Goal: Task Accomplishment & Management: Manage account settings

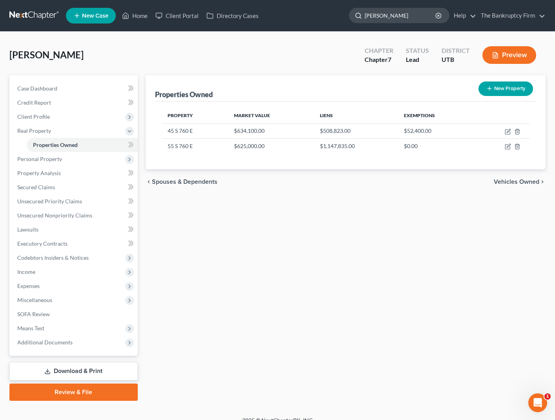
click at [390, 18] on input "[PERSON_NAME]" at bounding box center [400, 15] width 72 height 15
type input "[PERSON_NAME]"
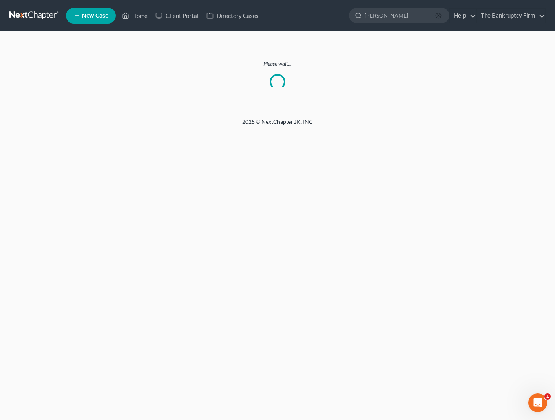
click at [439, 16] on icon "button" at bounding box center [438, 16] width 6 height 6
click at [133, 15] on link "Home" at bounding box center [134, 16] width 33 height 14
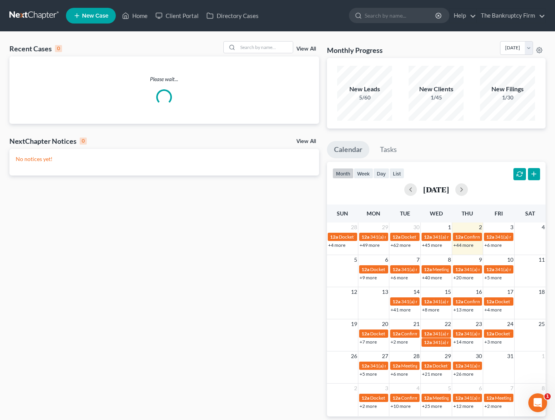
click at [309, 48] on link "View All" at bounding box center [306, 48] width 20 height 5
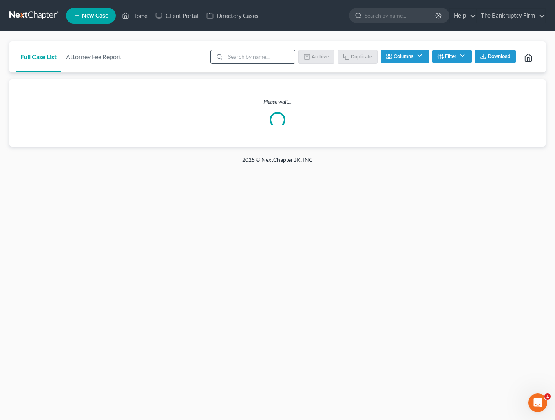
click at [258, 60] on input "search" at bounding box center [259, 56] width 69 height 13
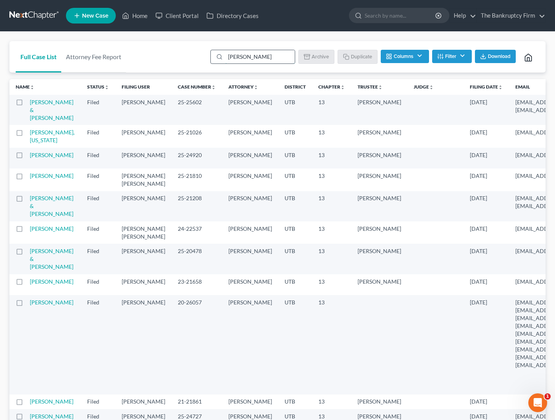
type input "[PERSON_NAME]"
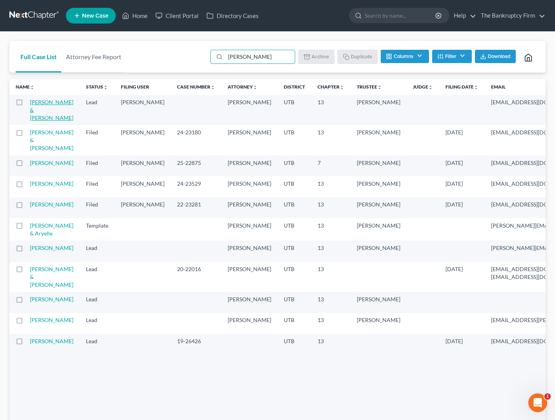
click at [44, 111] on link "[PERSON_NAME] & [PERSON_NAME]" at bounding box center [52, 110] width 44 height 22
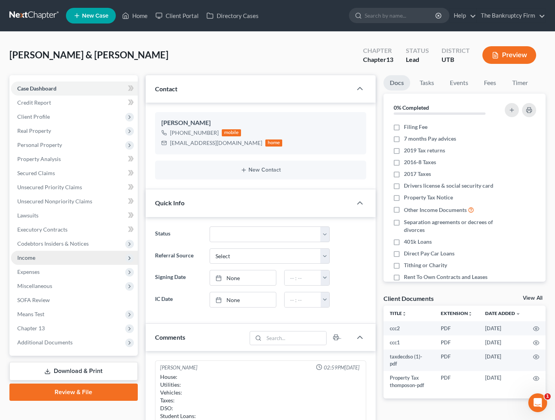
click at [44, 255] on span "Income" at bounding box center [74, 258] width 127 height 14
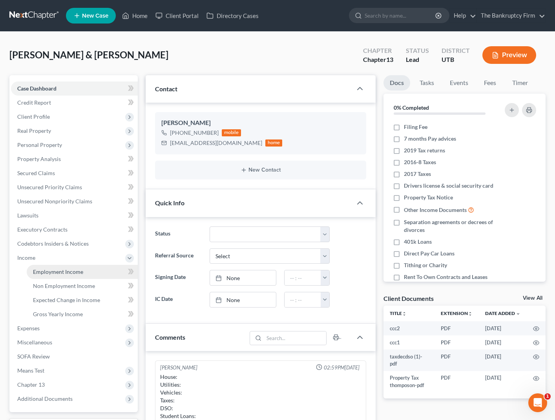
click at [84, 273] on link "Employment Income" at bounding box center [82, 272] width 111 height 14
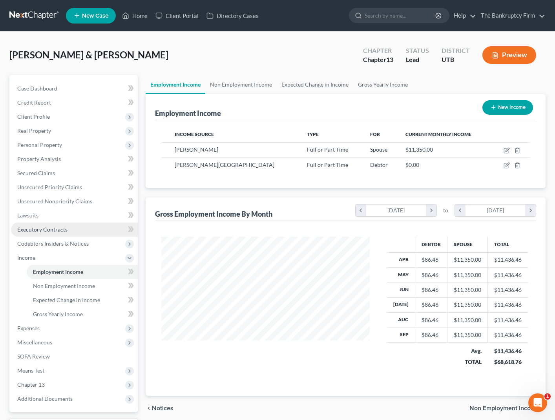
scroll to position [141, 224]
click at [56, 96] on link "Credit Report" at bounding box center [74, 103] width 127 height 14
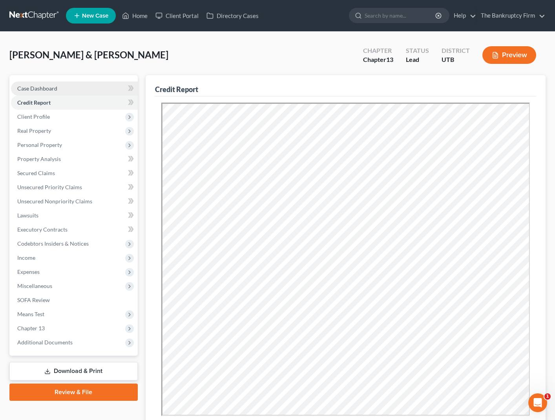
click at [47, 88] on span "Case Dashboard" at bounding box center [37, 88] width 40 height 7
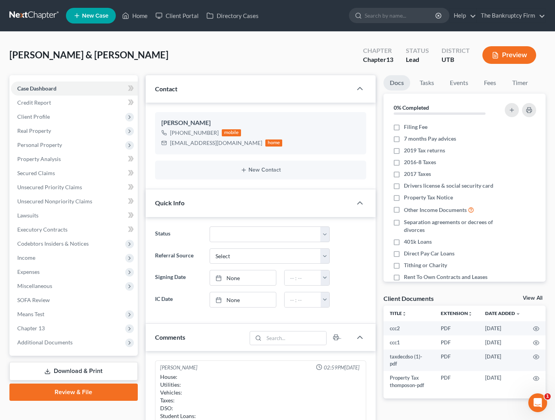
click at [225, 47] on div "[PERSON_NAME] & [PERSON_NAME] Upgraded Chapter Chapter 13 Status Lead District …" at bounding box center [277, 58] width 536 height 34
click at [57, 143] on span "Personal Property" at bounding box center [39, 145] width 45 height 7
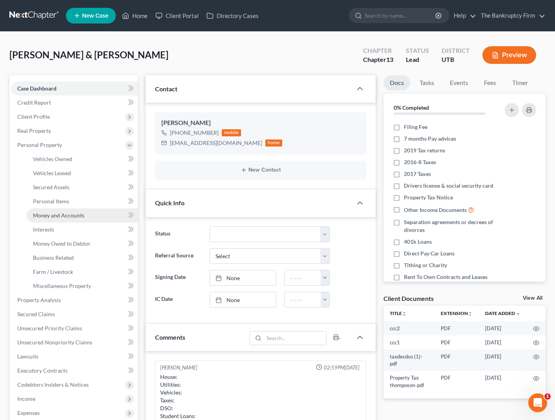
click at [68, 213] on span "Money and Accounts" at bounding box center [58, 215] width 51 height 7
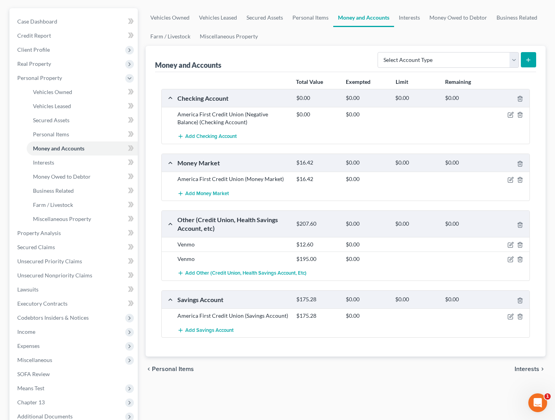
scroll to position [89, 0]
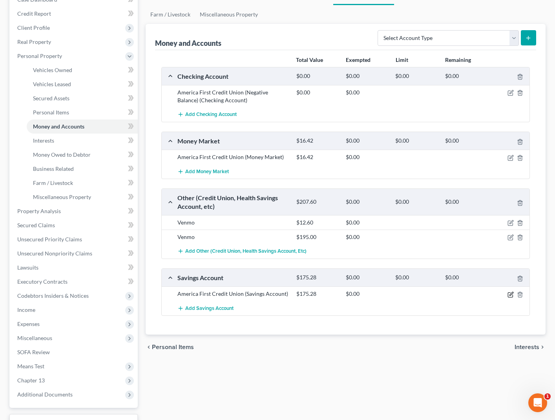
click at [509, 294] on icon "button" at bounding box center [510, 295] width 6 height 6
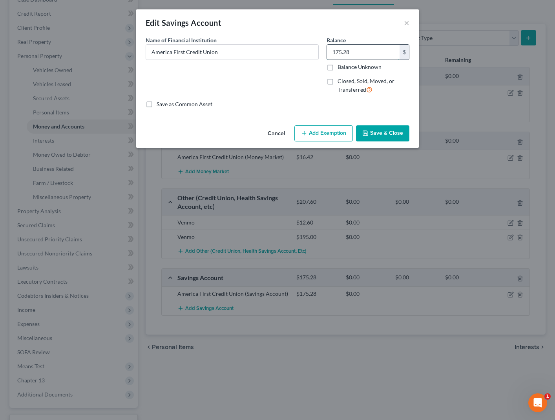
click at [369, 51] on input "175.28" at bounding box center [363, 52] width 73 height 15
type input "694.29"
click at [383, 136] on button "Save & Close" at bounding box center [382, 134] width 53 height 16
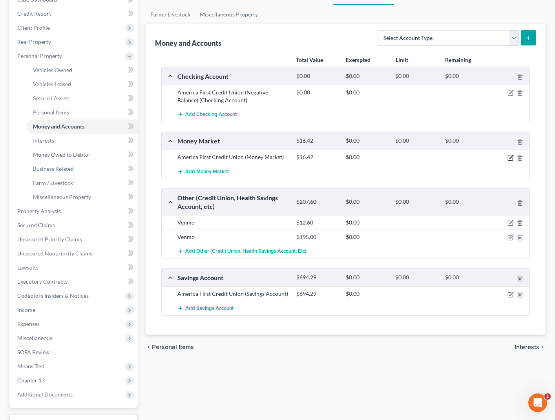
click at [511, 158] on icon "button" at bounding box center [511, 157] width 4 height 4
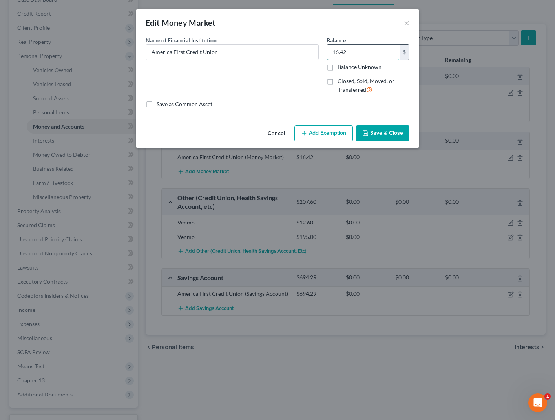
click at [359, 49] on input "16.42" at bounding box center [363, 52] width 73 height 15
type input "266.53"
click at [380, 129] on button "Save & Close" at bounding box center [382, 134] width 53 height 16
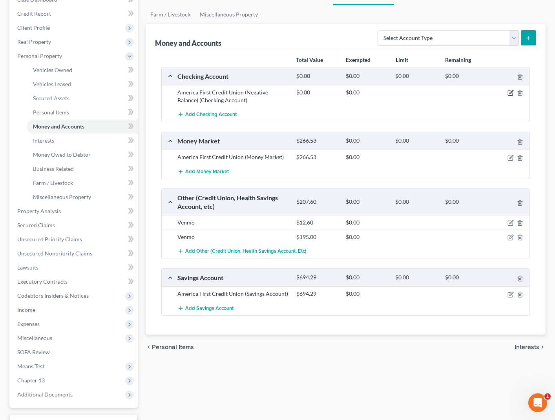
click at [511, 92] on icon "button" at bounding box center [510, 93] width 6 height 6
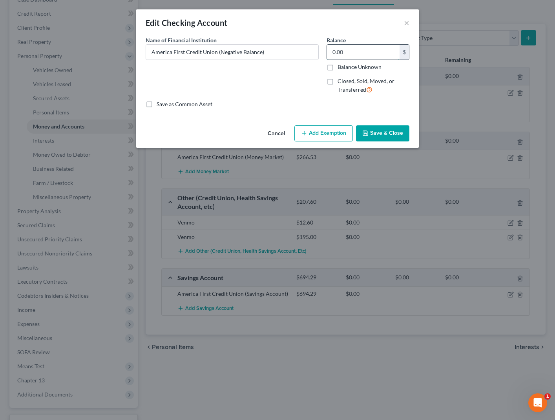
click at [358, 47] on input "0.00" at bounding box center [363, 52] width 73 height 15
click at [353, 51] on input "16,980.00" at bounding box center [363, 52] width 73 height 15
drag, startPoint x: 371, startPoint y: 51, endPoint x: 307, endPoint y: 48, distance: 64.4
click at [307, 48] on div "Name of Financial Institution * America First Credit Union (Negative Balance) B…" at bounding box center [277, 68] width 271 height 64
type input "1,698.88"
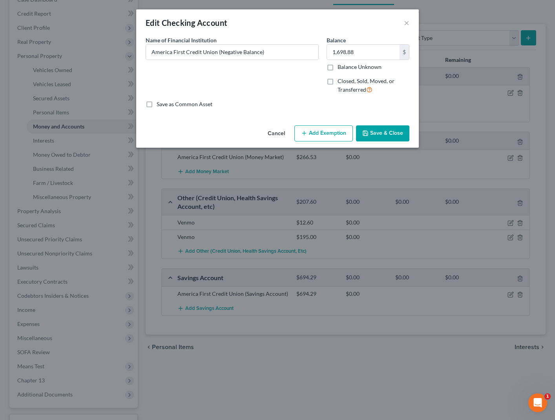
click at [388, 132] on button "Save & Close" at bounding box center [382, 134] width 53 height 16
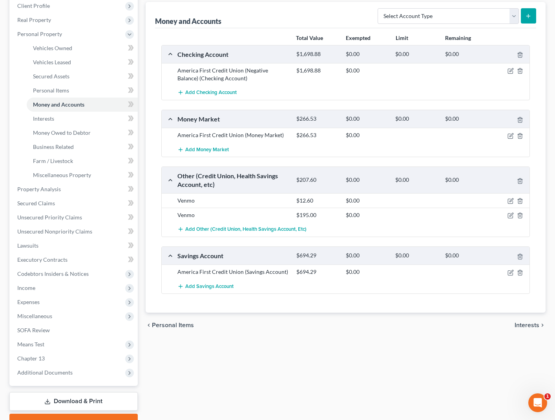
scroll to position [113, 0]
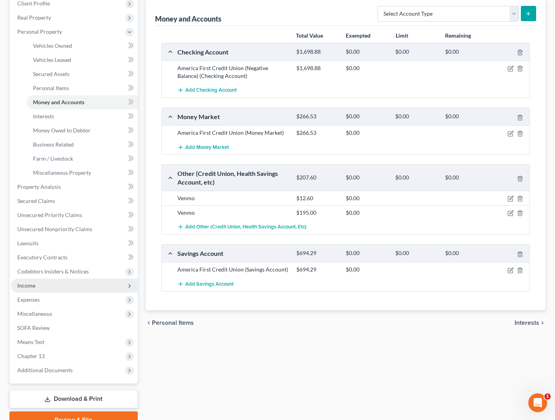
click at [54, 286] on span "Income" at bounding box center [74, 286] width 127 height 14
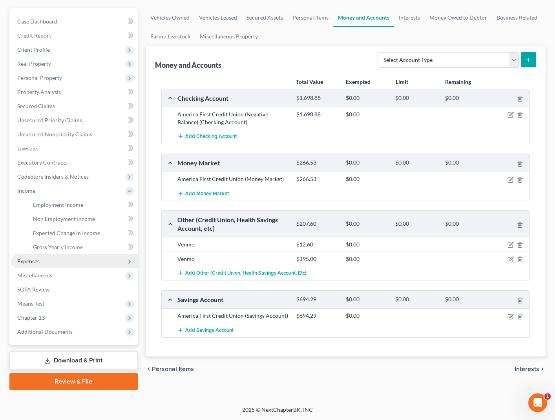
scroll to position [67, 0]
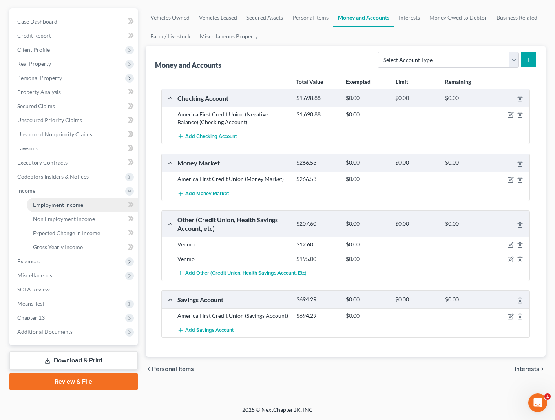
click at [60, 207] on span "Employment Income" at bounding box center [58, 205] width 50 height 7
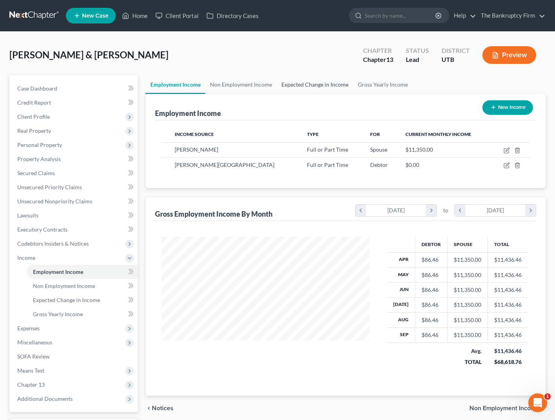
scroll to position [141, 224]
click at [237, 84] on link "Non Employment Income" at bounding box center [240, 84] width 71 height 19
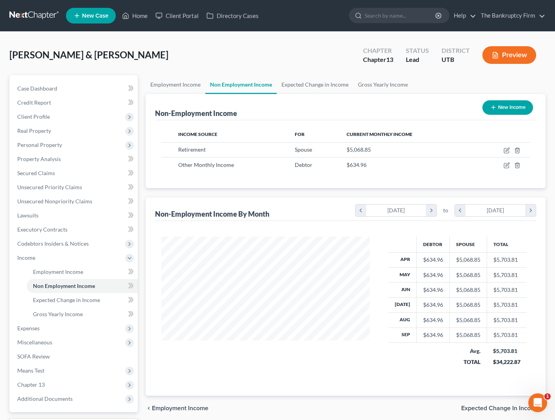
scroll to position [141, 224]
click at [506, 167] on icon "button" at bounding box center [506, 165] width 6 height 6
select select "13"
select select "0"
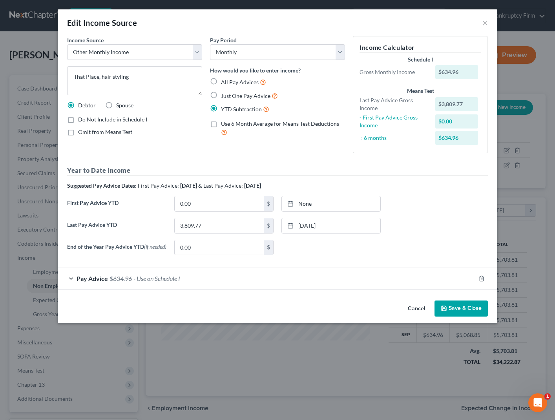
click at [68, 280] on div "Pay Advice $634.96 - Use on Schedule I" at bounding box center [266, 278] width 417 height 21
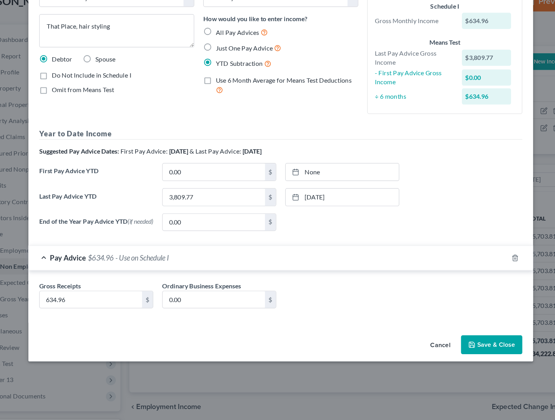
scroll to position [0, 0]
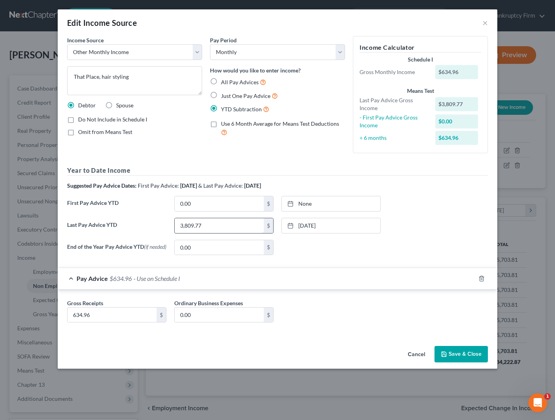
click at [213, 227] on input "3,809.77" at bounding box center [219, 225] width 89 height 15
type input "3,623.46"
click at [107, 318] on input "634.96" at bounding box center [111, 315] width 89 height 15
type input "603.91"
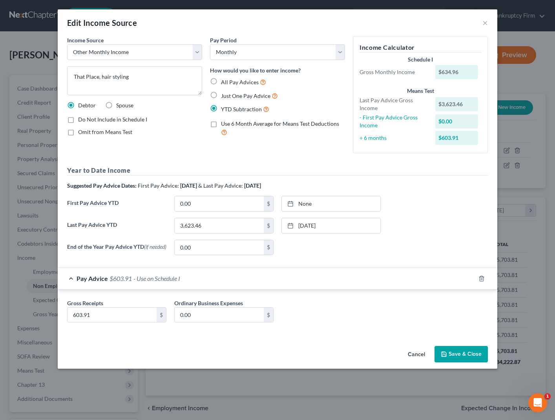
click at [468, 357] on button "Save & Close" at bounding box center [460, 354] width 53 height 16
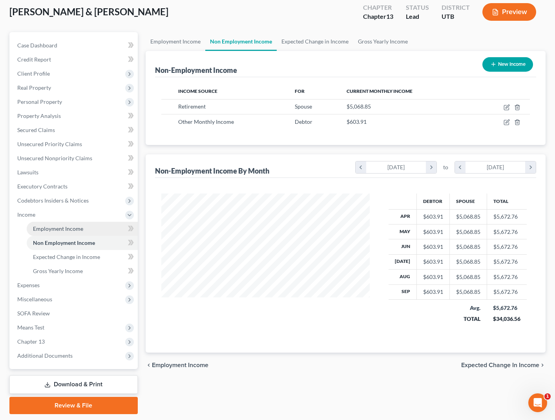
scroll to position [44, 0]
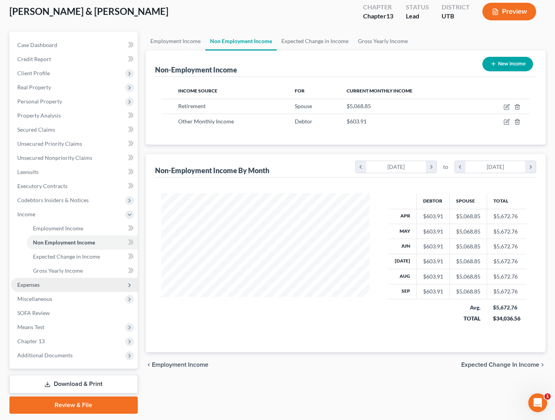
click at [51, 286] on span "Expenses" at bounding box center [74, 285] width 127 height 14
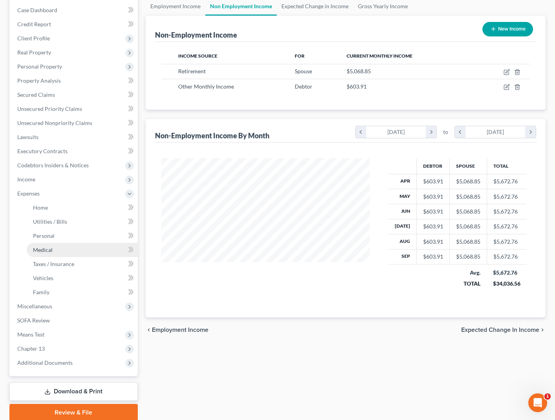
scroll to position [81, 0]
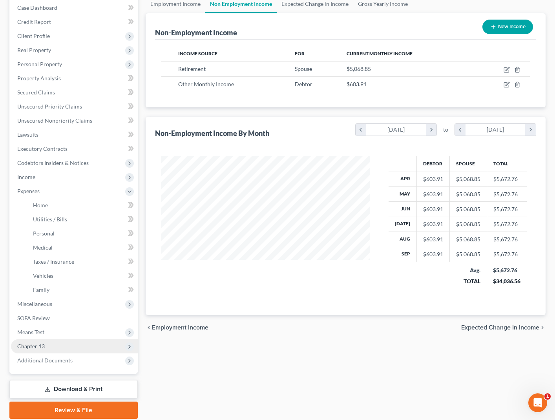
click at [55, 348] on span "Chapter 13" at bounding box center [74, 347] width 127 height 14
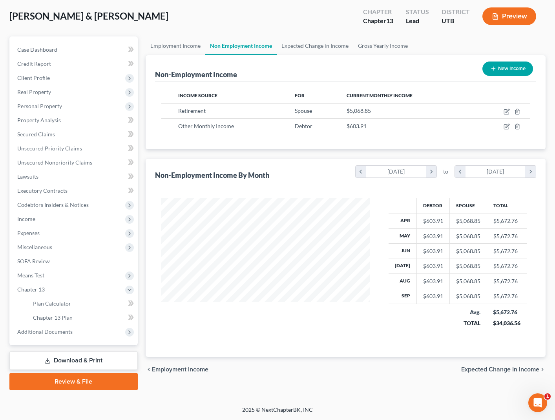
scroll to position [39, 0]
click at [77, 320] on link "Chapter 13 Plan" at bounding box center [82, 318] width 111 height 14
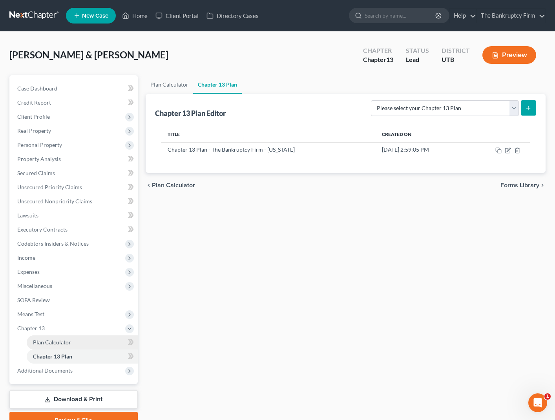
click at [76, 339] on link "Plan Calculator" at bounding box center [82, 343] width 111 height 14
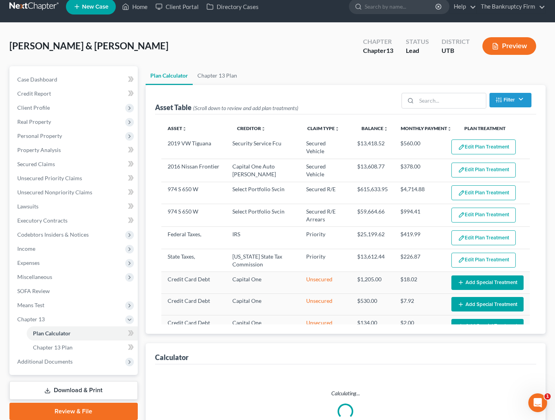
scroll to position [11, 0]
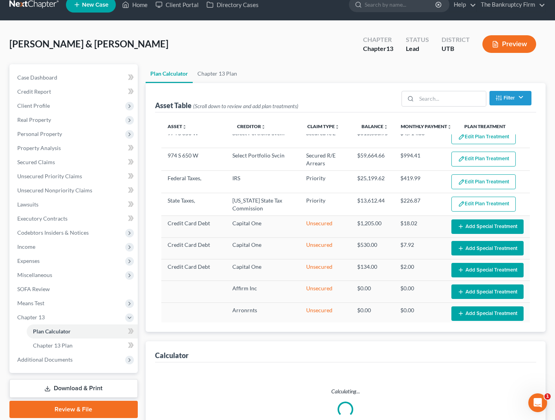
select select "59"
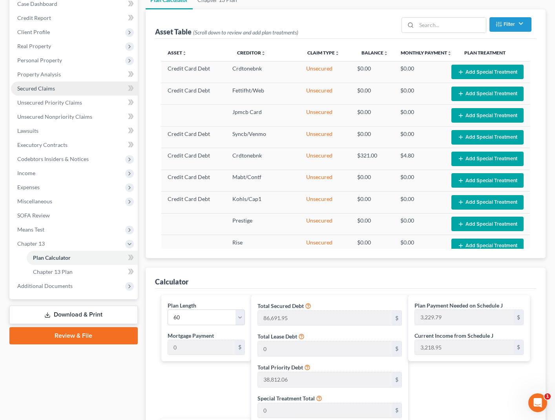
scroll to position [78, 0]
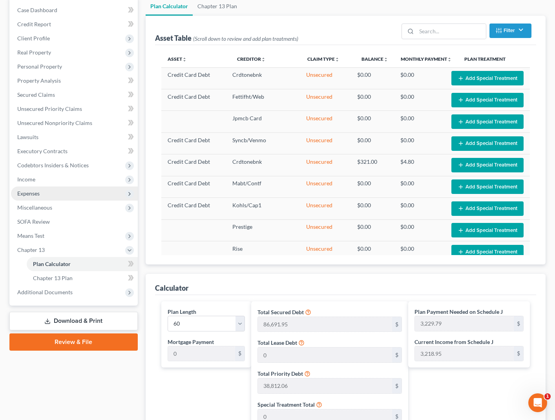
click at [37, 190] on span "Expenses" at bounding box center [28, 193] width 22 height 7
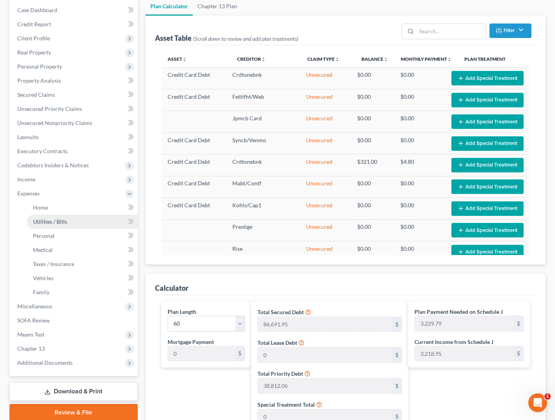
click at [70, 223] on link "Utilities / Bills" at bounding box center [82, 222] width 111 height 14
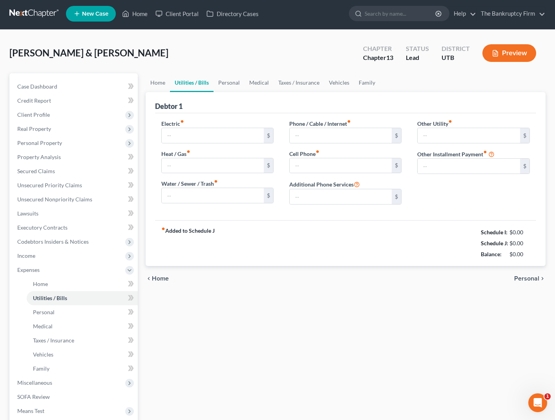
type input "125.00"
type input "110.00"
type input "232.00"
type input "272.00"
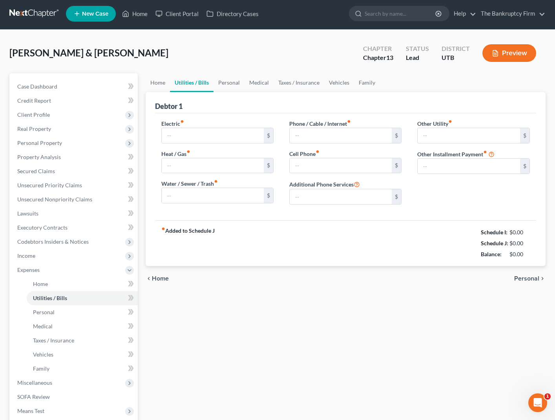
type input "0.00"
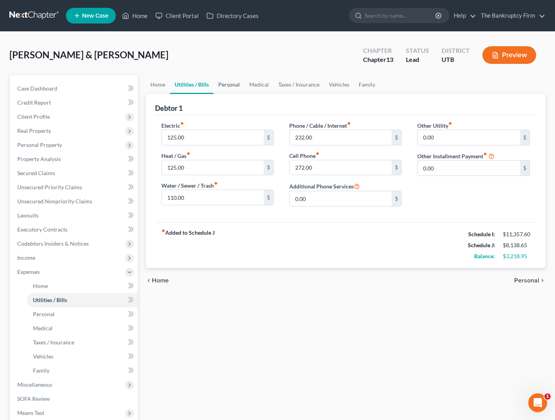
click at [232, 86] on link "Personal" at bounding box center [228, 84] width 31 height 19
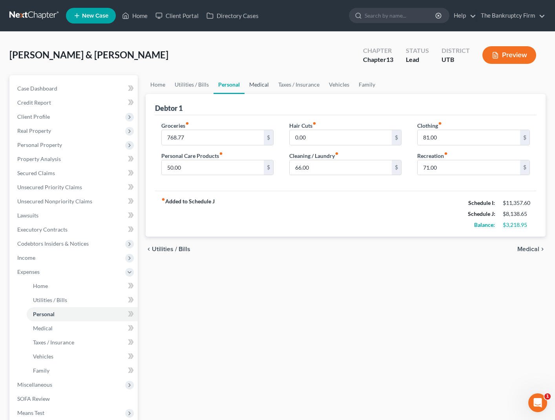
click at [252, 85] on link "Medical" at bounding box center [258, 84] width 29 height 19
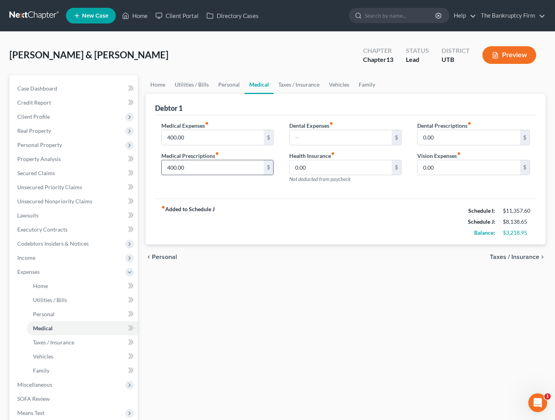
click at [204, 169] on input "400.00" at bounding box center [213, 167] width 102 height 15
click at [295, 86] on link "Taxes / Insurance" at bounding box center [298, 84] width 51 height 19
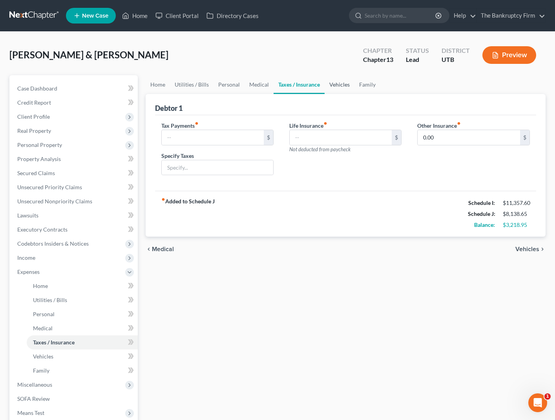
click at [342, 83] on link "Vehicles" at bounding box center [339, 84] width 30 height 19
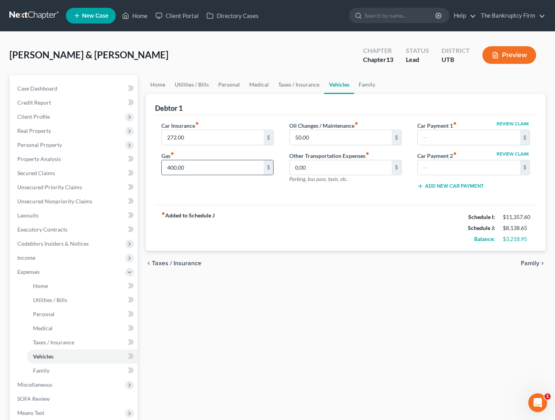
click at [211, 171] on input "400.00" at bounding box center [213, 167] width 102 height 15
type input "368.95"
click at [45, 325] on span "Medical" at bounding box center [43, 328] width 20 height 7
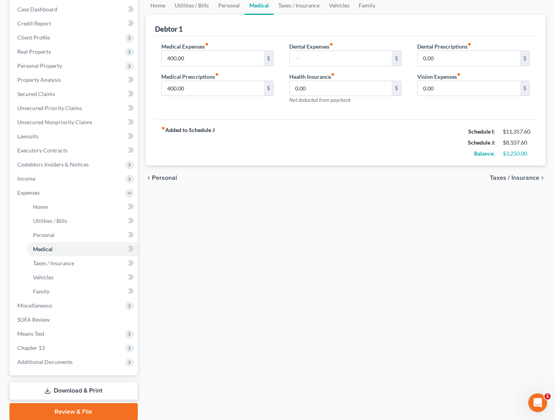
scroll to position [107, 0]
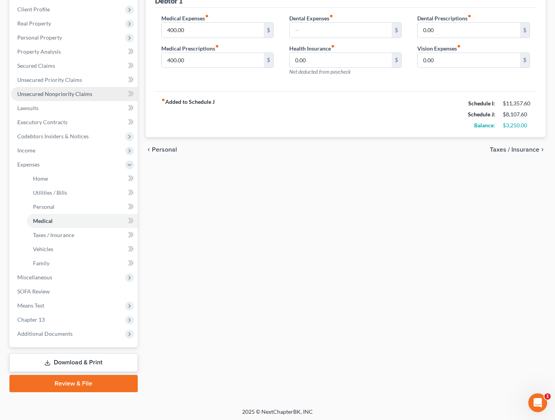
click at [68, 89] on link "Unsecured Nonpriority Claims" at bounding box center [74, 94] width 127 height 14
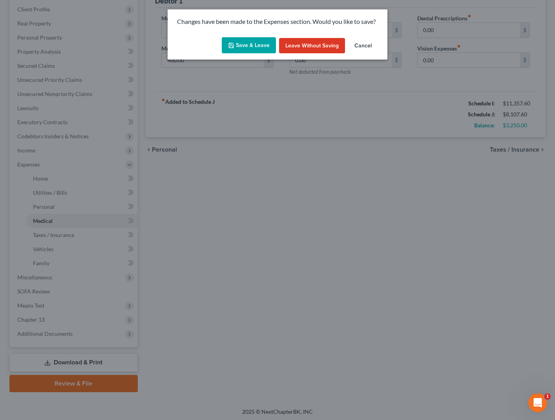
click at [245, 42] on button "Save & Leave" at bounding box center [249, 45] width 54 height 16
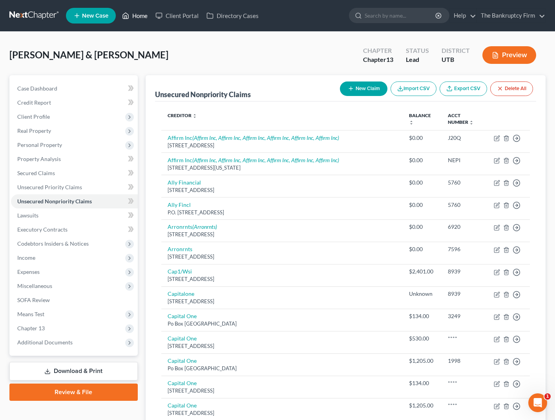
click at [142, 15] on link "Home" at bounding box center [134, 16] width 33 height 14
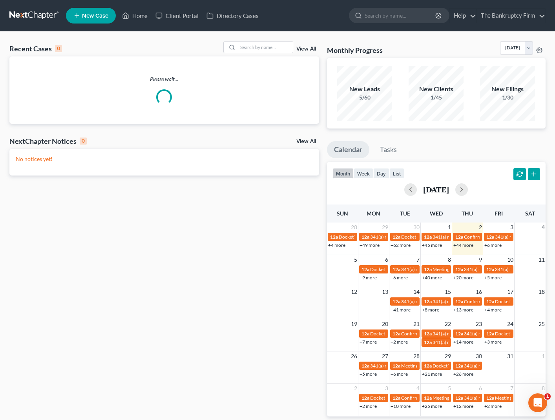
click at [309, 48] on link "View All" at bounding box center [306, 48] width 20 height 5
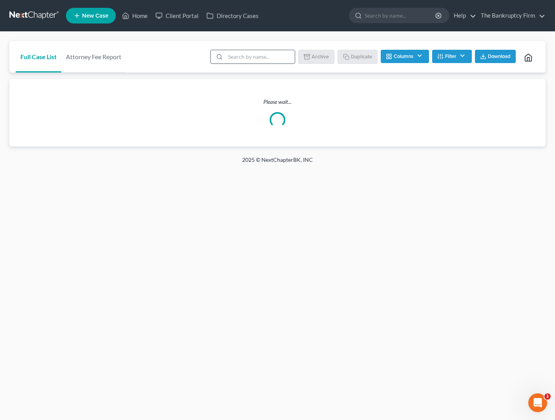
click at [262, 55] on input "search" at bounding box center [259, 56] width 69 height 13
type input "[PERSON_NAME]"
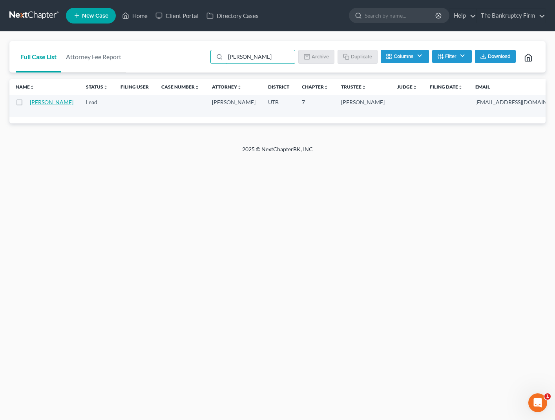
click at [43, 104] on link "[PERSON_NAME]" at bounding box center [52, 102] width 44 height 7
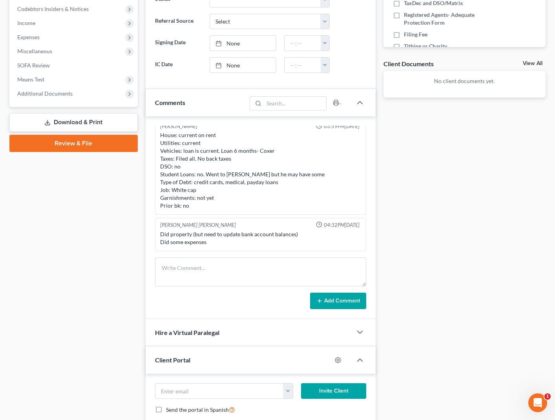
scroll to position [238, 0]
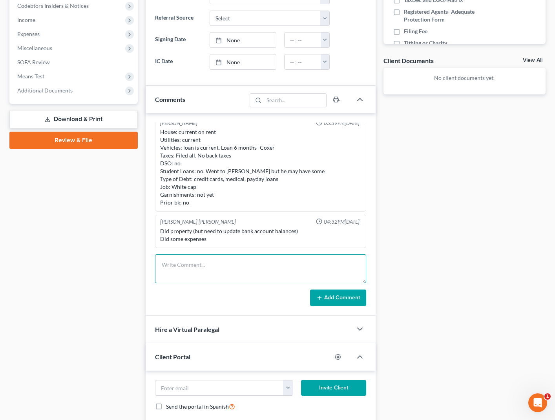
click at [189, 260] on textarea at bounding box center [260, 269] width 211 height 29
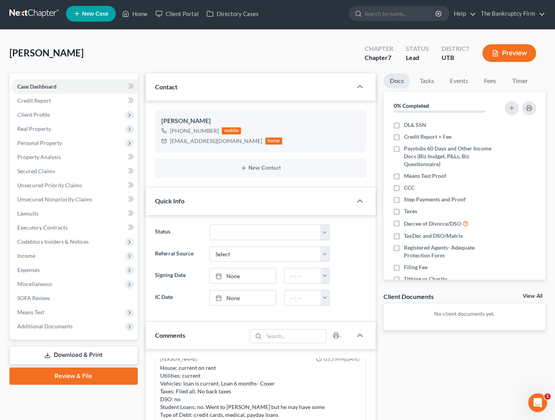
scroll to position [0, 0]
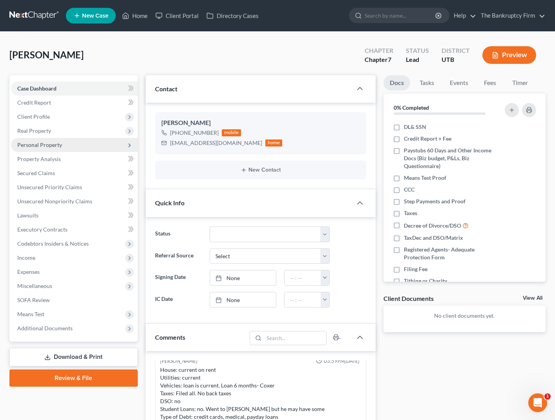
type textarea "1. New Paystubs after 7/11 (Update I and [PERSON_NAME] and YTD and J to match p…"
click at [56, 142] on span "Personal Property" at bounding box center [39, 145] width 45 height 7
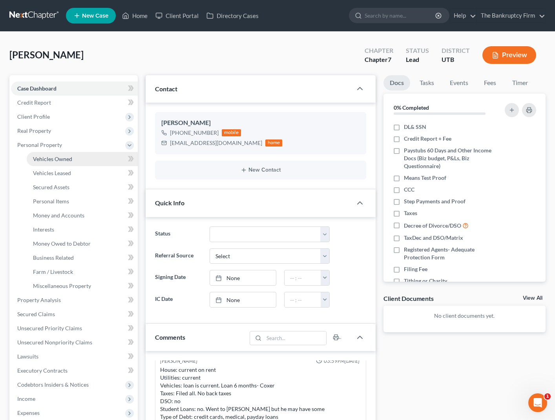
click at [63, 157] on span "Vehicles Owned" at bounding box center [52, 159] width 39 height 7
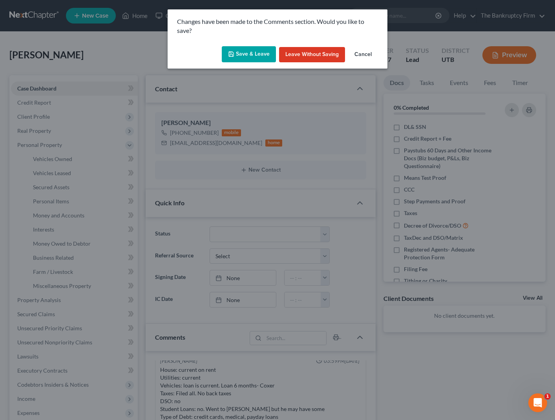
click at [250, 55] on button "Save & Leave" at bounding box center [249, 54] width 54 height 16
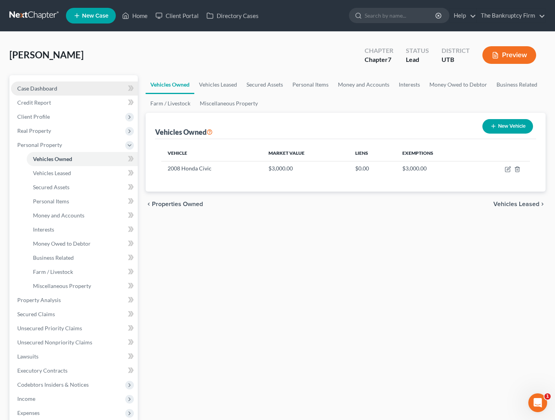
click at [51, 87] on span "Case Dashboard" at bounding box center [37, 88] width 40 height 7
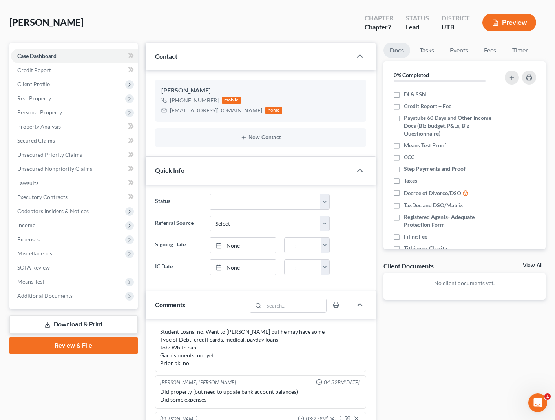
scroll to position [155, 0]
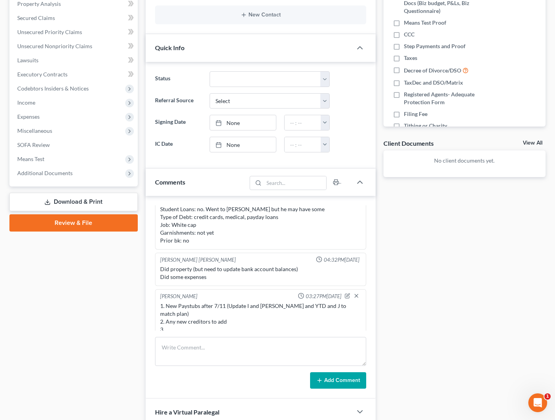
click at [173, 320] on div "1. New Paystubs after 7/11 (Update I and [PERSON_NAME] and YTD and J to match p…" at bounding box center [260, 317] width 201 height 31
click at [347, 296] on icon "button" at bounding box center [346, 295] width 5 height 5
click at [182, 322] on textarea "1. New Paystubs after 7/11 (Update I and [PERSON_NAME] and YTD and J to match p…" at bounding box center [260, 316] width 201 height 29
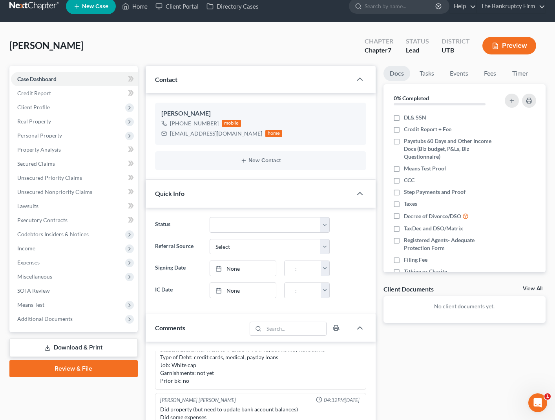
scroll to position [1, 0]
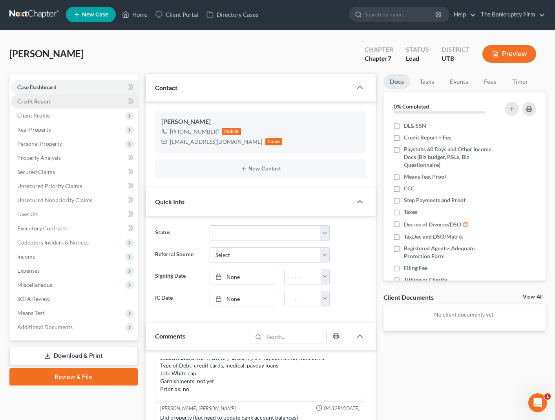
type textarea "1. New Paystubs after 7/11 (Update I and [PERSON_NAME] and YTD and J to match p…"
click at [74, 101] on link "Credit Report" at bounding box center [74, 102] width 127 height 14
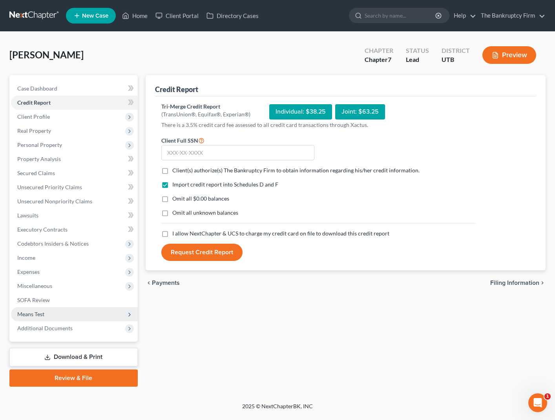
click at [67, 313] on span "Means Test" at bounding box center [74, 314] width 127 height 14
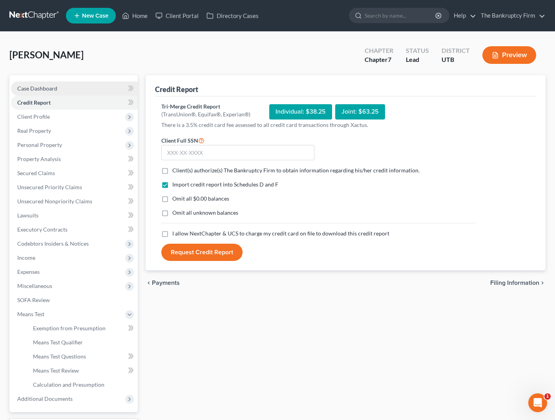
click at [38, 87] on span "Case Dashboard" at bounding box center [37, 88] width 40 height 7
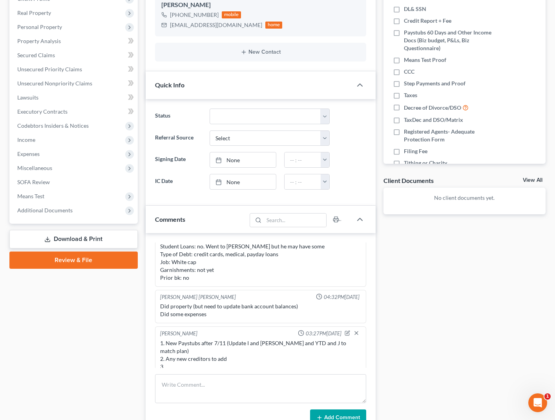
scroll to position [152, 0]
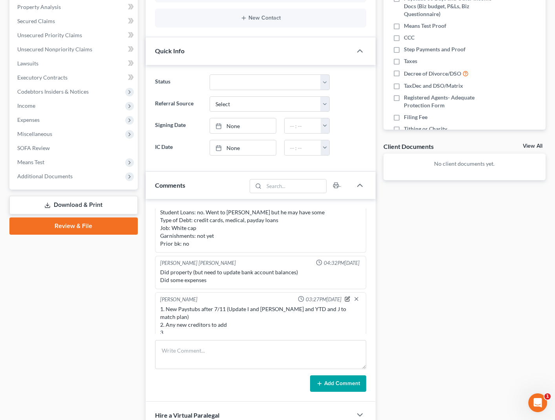
click at [347, 297] on icon "button" at bounding box center [347, 298] width 3 height 3
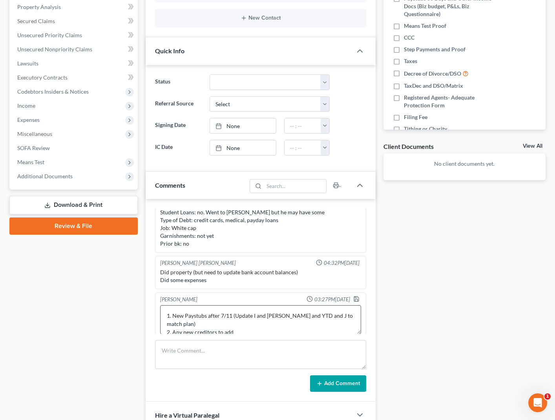
scroll to position [8, 0]
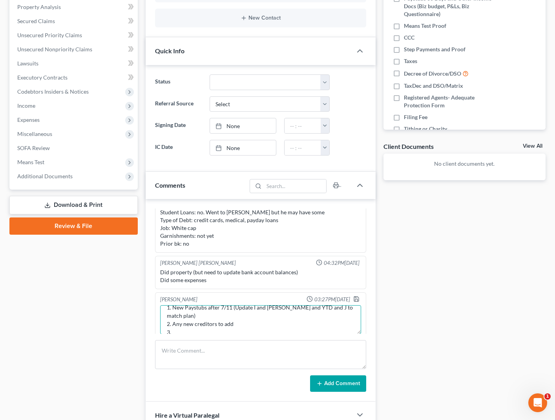
drag, startPoint x: 172, startPoint y: 317, endPoint x: 253, endPoint y: 322, distance: 80.6
click at [253, 322] on textarea "1. New Paystubs after 7/11 (Update I and [PERSON_NAME] and YTD and J to match p…" at bounding box center [260, 320] width 201 height 29
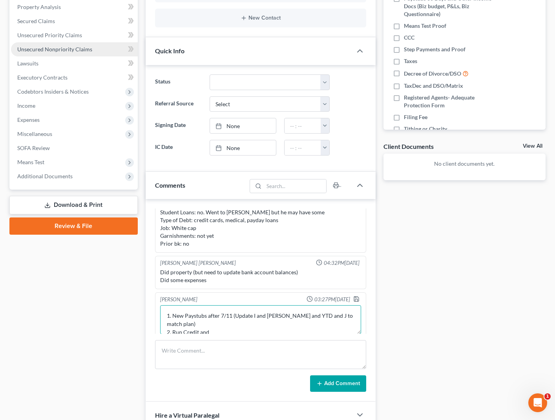
type textarea "1. New Paystubs after 7/11 (Update I and [PERSON_NAME] and YTD and J to match p…"
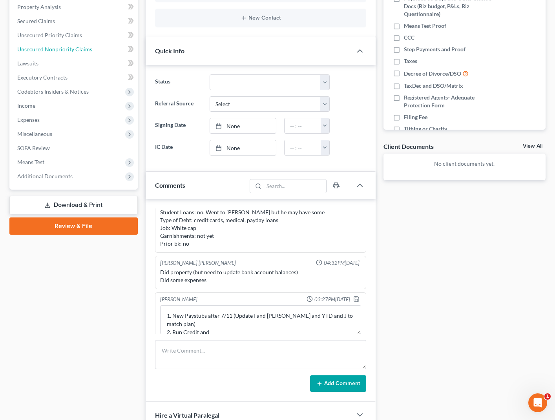
drag, startPoint x: 64, startPoint y: 54, endPoint x: 64, endPoint y: 47, distance: 7.1
click at [64, 54] on link "Unsecured Nonpriority Claims" at bounding box center [74, 49] width 127 height 14
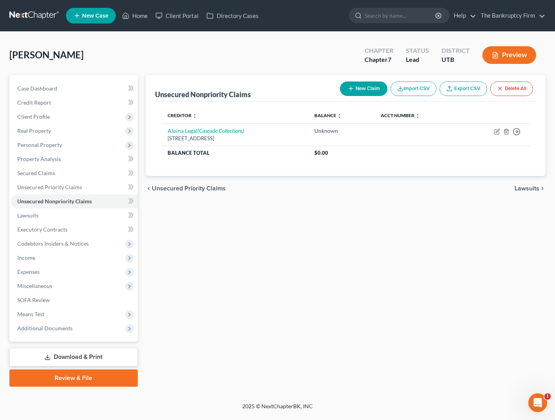
click at [64, 47] on div "[PERSON_NAME] Upgraded Chapter Chapter 7 Status Lead District UTB Preview" at bounding box center [277, 58] width 536 height 34
click at [57, 199] on span "Unsecured Nonpriority Claims" at bounding box center [54, 201] width 75 height 7
click at [50, 87] on span "Case Dashboard" at bounding box center [37, 88] width 40 height 7
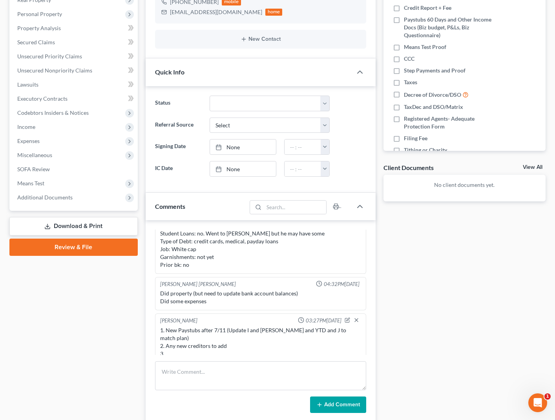
scroll to position [131, 0]
click at [347, 320] on icon "button" at bounding box center [347, 319] width 3 height 3
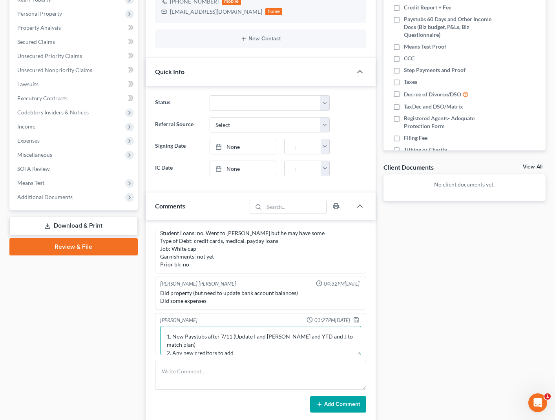
click at [178, 351] on textarea "1. New Paystubs after 7/11 (Update I and [PERSON_NAME] and YTD and J to match p…" at bounding box center [260, 340] width 201 height 29
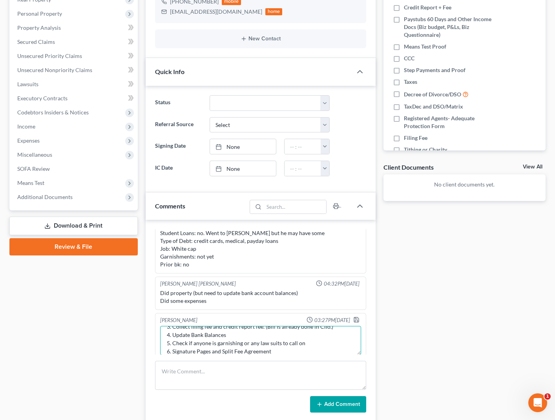
click at [241, 353] on textarea "1. New Paystubs after 7/11 (Update I and [PERSON_NAME] and YTD and J to match p…" at bounding box center [260, 340] width 201 height 29
type textarea "1. New Paystubs after 7/11 (Update I and [PERSON_NAME] and YTD and J to match p…"
click at [355, 318] on icon "button" at bounding box center [356, 320] width 5 height 5
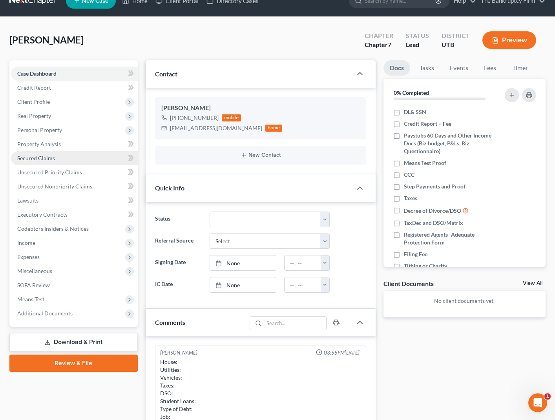
scroll to position [0, 0]
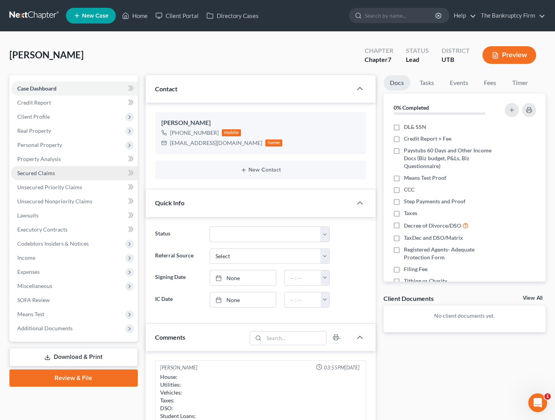
click at [40, 173] on span "Secured Claims" at bounding box center [36, 173] width 38 height 7
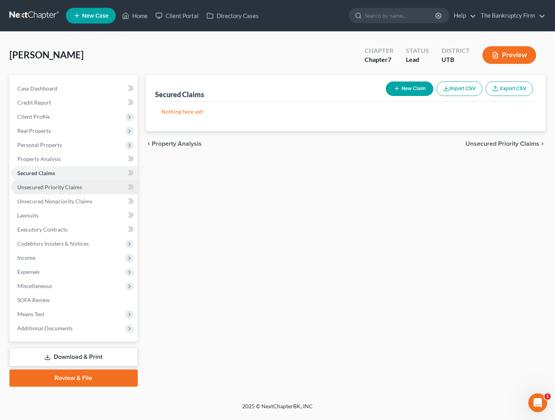
click at [43, 188] on span "Unsecured Priority Claims" at bounding box center [49, 187] width 65 height 7
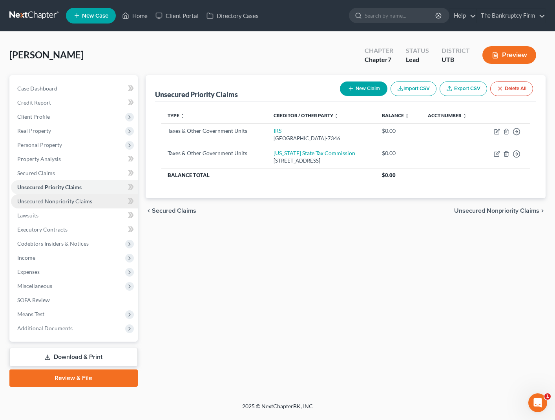
click at [50, 200] on span "Unsecured Nonpriority Claims" at bounding box center [54, 201] width 75 height 7
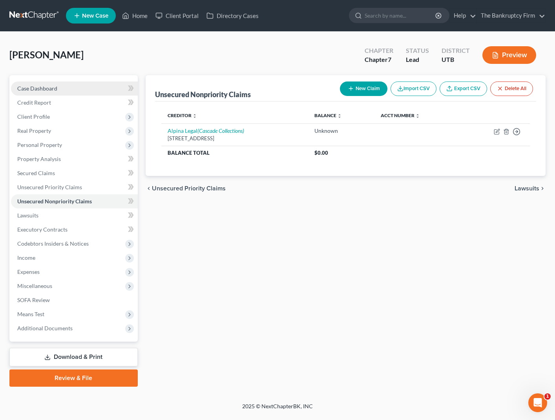
click at [38, 86] on span "Case Dashboard" at bounding box center [37, 88] width 40 height 7
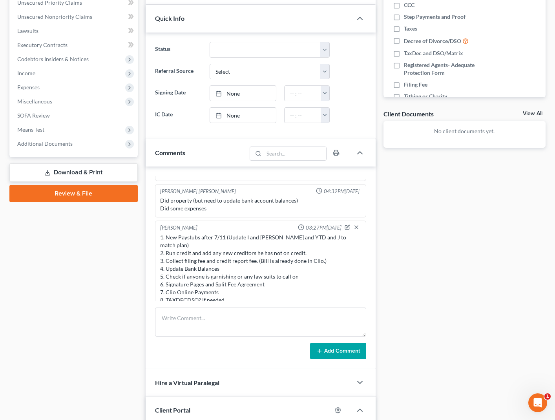
scroll to position [205, 0]
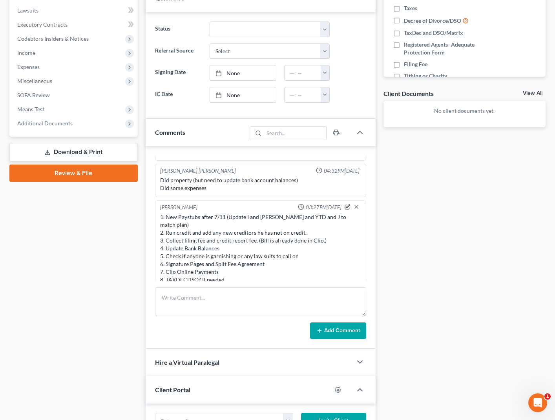
click at [347, 207] on icon "button" at bounding box center [346, 206] width 5 height 5
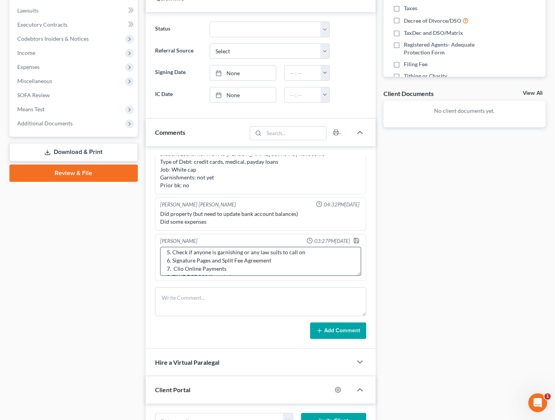
scroll to position [49, 0]
click at [244, 266] on textarea "1. New Paystubs after 7/11 (Update I and [PERSON_NAME] and YTD and J to match p…" at bounding box center [260, 261] width 201 height 29
drag, startPoint x: 340, startPoint y: 258, endPoint x: 351, endPoint y: 257, distance: 11.4
click at [351, 257] on textarea "1. New Paystubs after 7/11 (Update I and [PERSON_NAME] and YTD and J to match p…" at bounding box center [260, 261] width 201 height 29
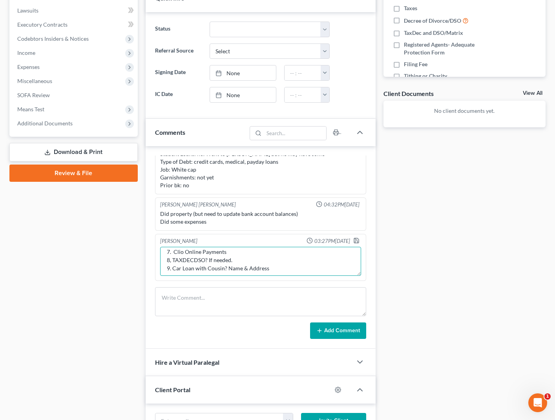
scroll to position [58, 0]
click at [286, 268] on textarea "1. New Paystubs after 7/11 (Update I and Means and YTD and J to match $0) 2. Ru…" at bounding box center [260, 261] width 201 height 29
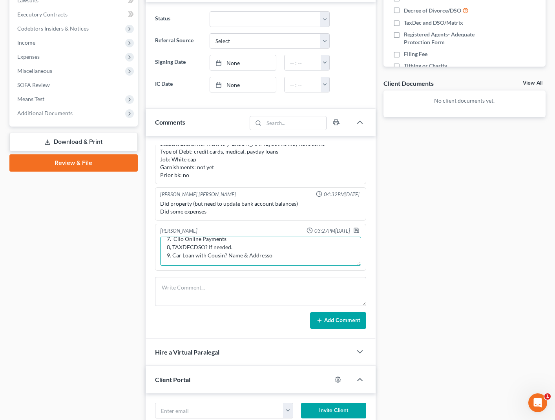
scroll to position [56, 0]
click at [273, 257] on textarea "1. New Paystubs after 7/11 (Update I and Means and YTD and J to match $0) 2. Ru…" at bounding box center [260, 251] width 201 height 29
type textarea "1. New Paystubs after 7/11 (Update I and Means and YTD and J to match $0) 2. Ru…"
click at [355, 229] on icon "button" at bounding box center [356, 230] width 6 height 6
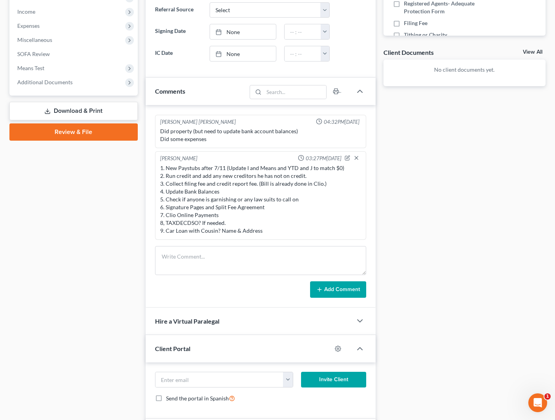
scroll to position [247, 0]
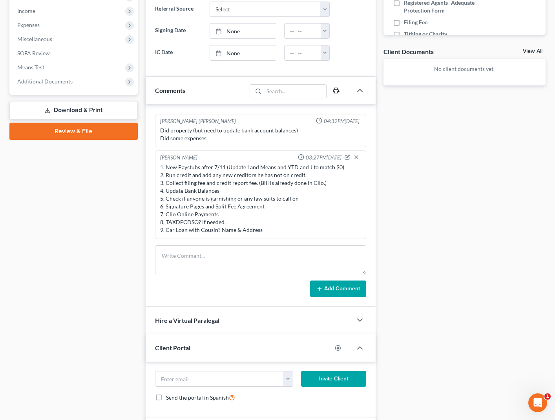
click at [338, 90] on icon "button" at bounding box center [335, 91] width 5 height 2
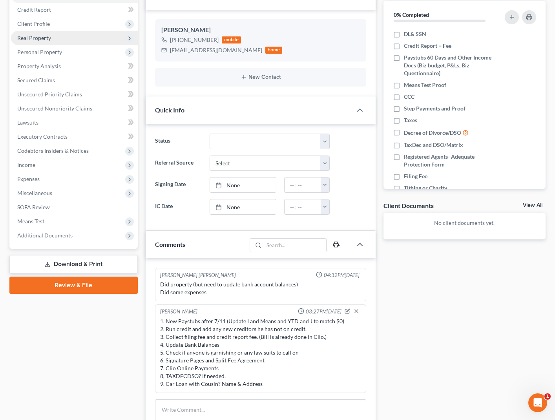
scroll to position [5, 0]
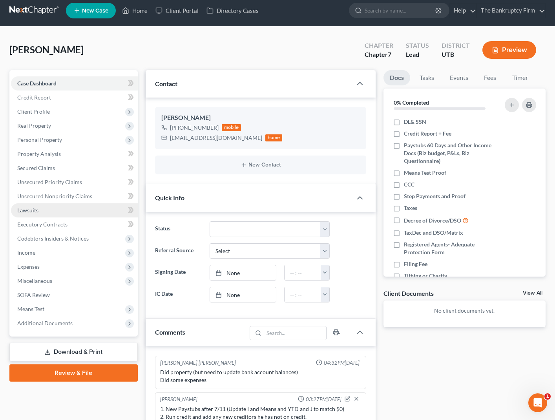
click at [43, 211] on link "Lawsuits" at bounding box center [74, 211] width 127 height 14
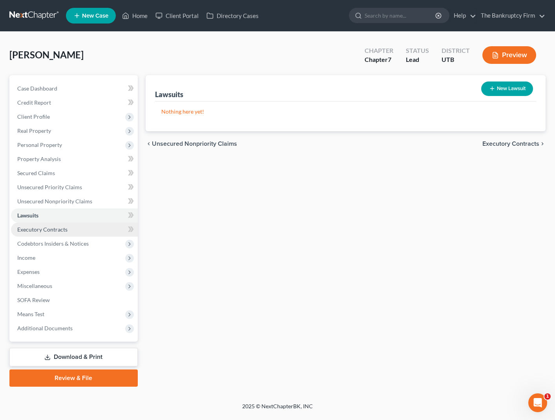
click at [45, 235] on link "Executory Contracts" at bounding box center [74, 230] width 127 height 14
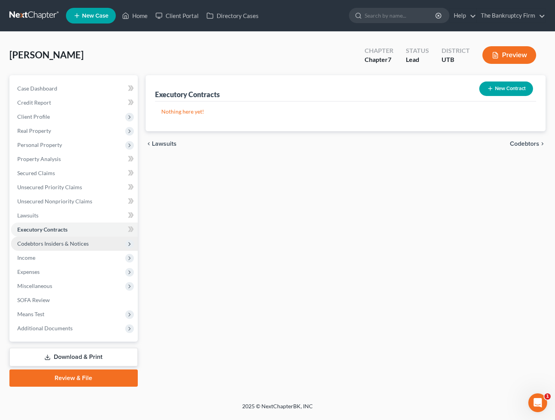
click at [56, 244] on span "Codebtors Insiders & Notices" at bounding box center [52, 243] width 71 height 7
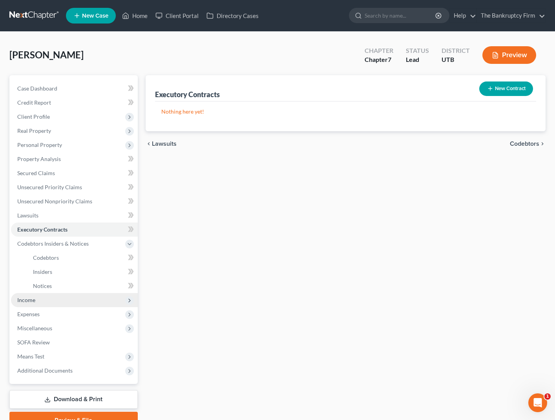
click at [28, 303] on span "Income" at bounding box center [26, 300] width 18 height 7
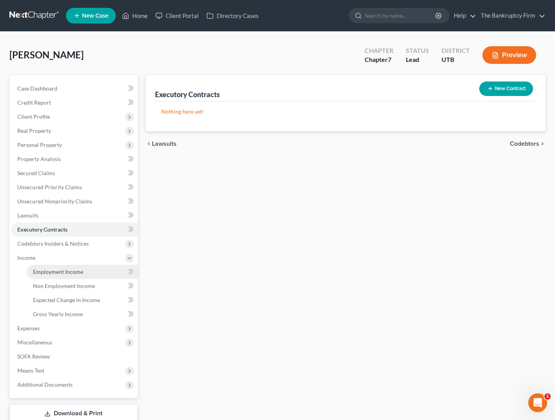
click at [52, 272] on span "Employment Income" at bounding box center [58, 272] width 50 height 7
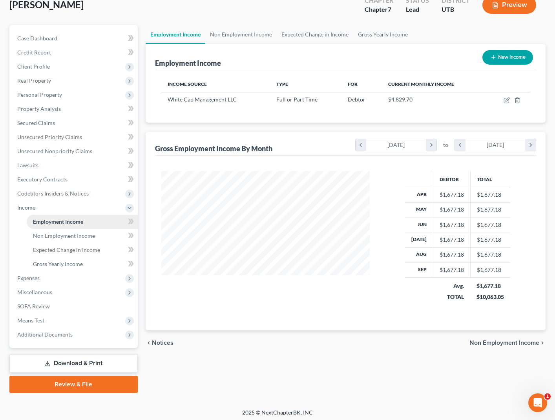
scroll to position [53, 0]
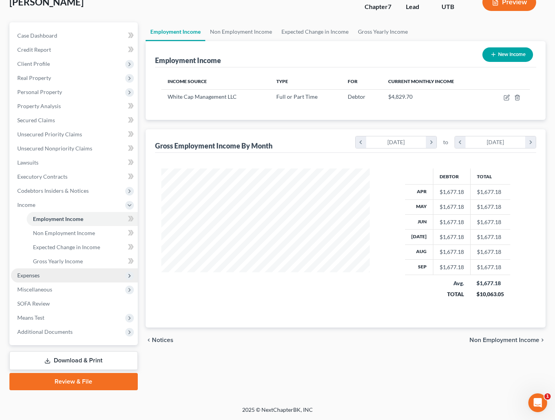
click at [36, 279] on span "Expenses" at bounding box center [74, 276] width 127 height 14
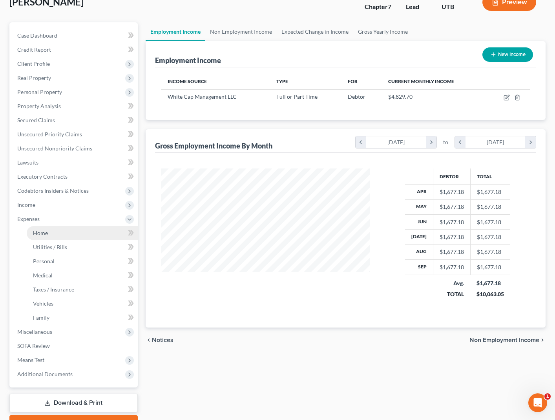
click at [41, 231] on span "Home" at bounding box center [40, 233] width 15 height 7
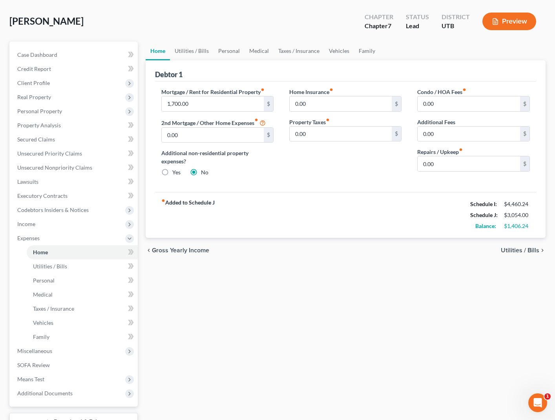
scroll to position [35, 0]
drag, startPoint x: 188, startPoint y: 48, endPoint x: 231, endPoint y: 47, distance: 43.1
click at [188, 48] on link "Utilities / Bills" at bounding box center [192, 50] width 44 height 19
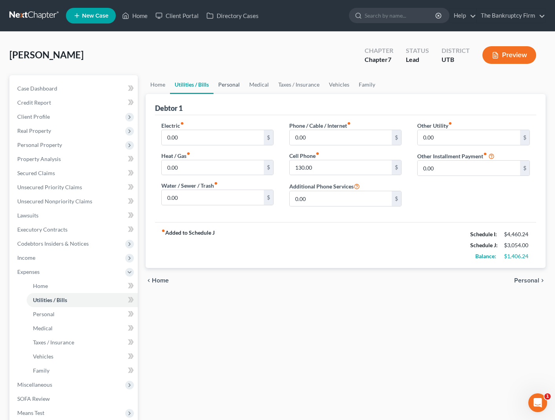
click at [233, 86] on link "Personal" at bounding box center [228, 84] width 31 height 19
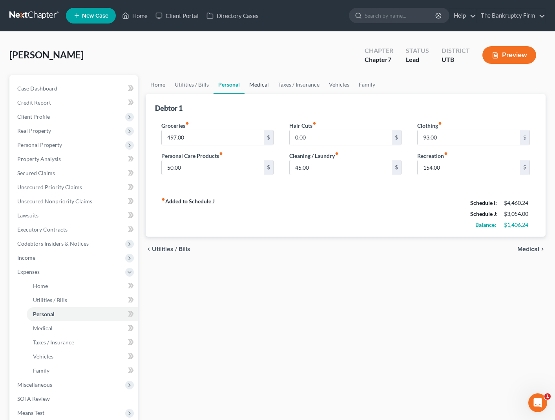
click at [271, 87] on link "Medical" at bounding box center [258, 84] width 29 height 19
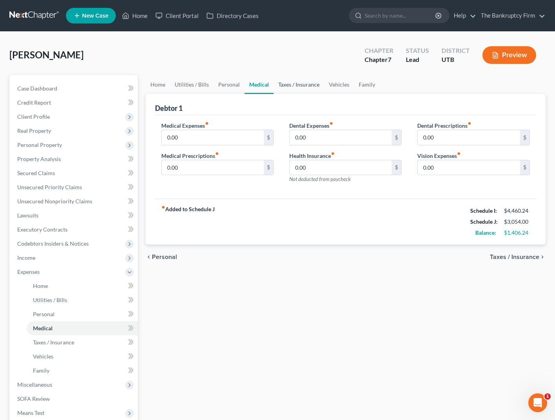
click at [287, 86] on link "Taxes / Insurance" at bounding box center [298, 84] width 51 height 19
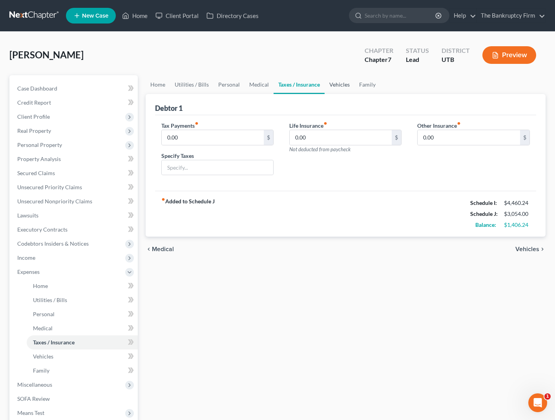
click at [338, 86] on link "Vehicles" at bounding box center [339, 84] width 30 height 19
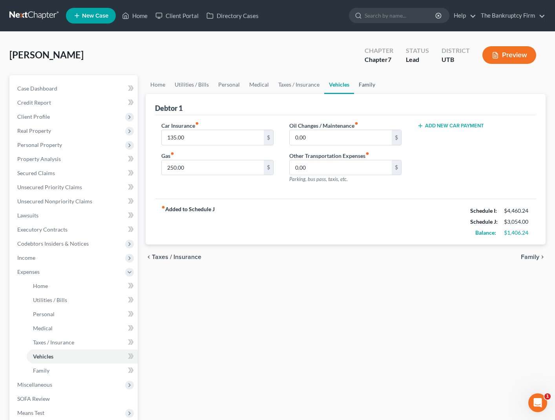
click at [366, 87] on link "Family" at bounding box center [367, 84] width 26 height 19
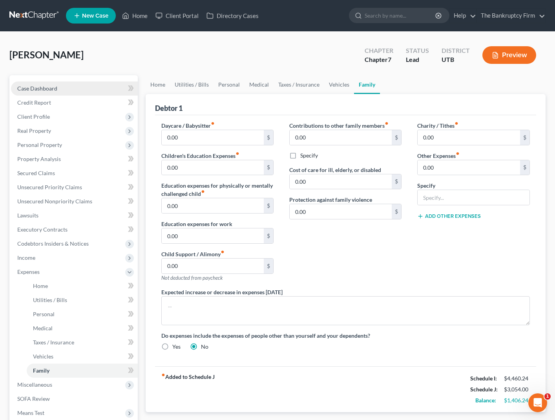
click at [34, 88] on span "Case Dashboard" at bounding box center [37, 88] width 40 height 7
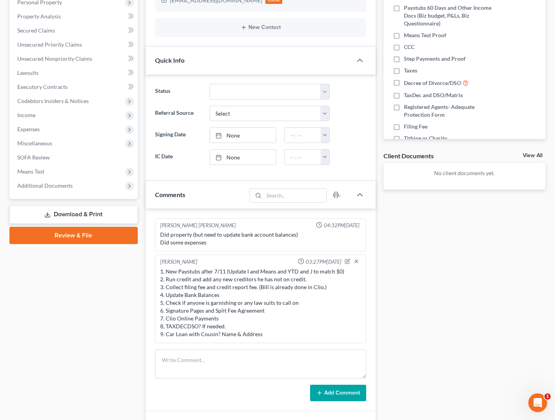
scroll to position [144, 0]
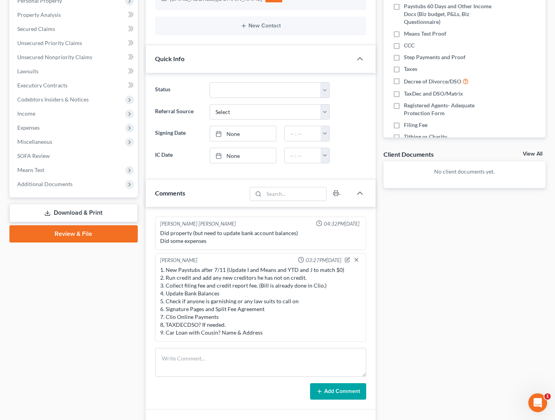
drag, startPoint x: 347, startPoint y: 293, endPoint x: 346, endPoint y: 273, distance: 20.0
click at [347, 293] on div "1. New Paystubs after 7/11 (Update I and Means and YTD and J to match $0) 2. Ru…" at bounding box center [260, 301] width 201 height 71
click at [347, 258] on icon "button" at bounding box center [346, 259] width 5 height 5
type textarea "1. New Paystubs after 7/11 (Update I and Means and YTD and J to match $0) 2. Ru…"
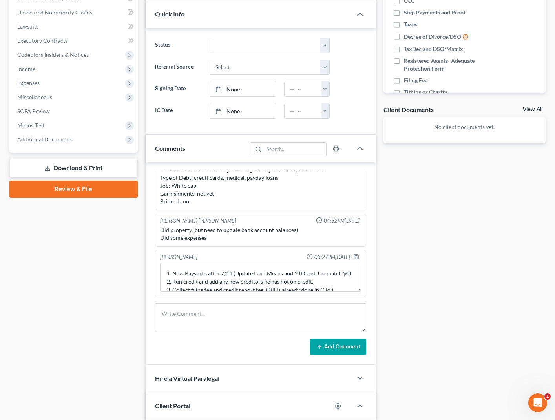
scroll to position [190, 0]
click at [355, 255] on polyline "button" at bounding box center [356, 254] width 2 height 1
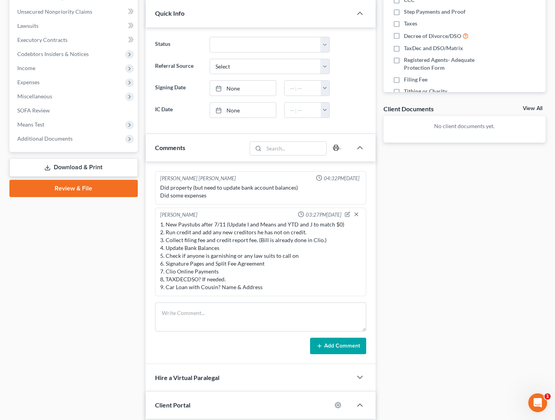
click at [337, 147] on icon "button" at bounding box center [336, 148] width 6 height 6
